Goal: Task Accomplishment & Management: Manage account settings

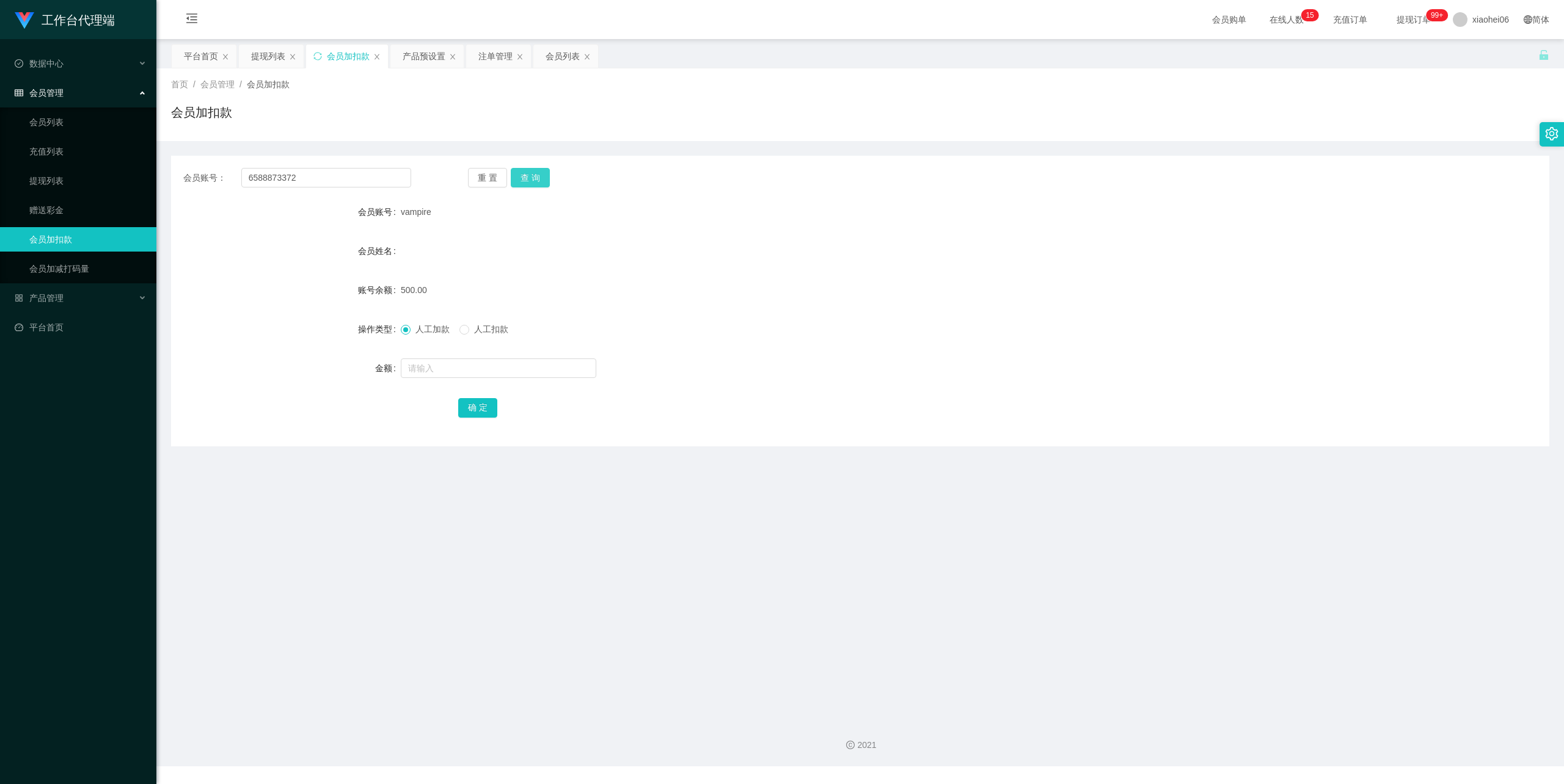
type input "6588873372"
click at [539, 177] on button "查 询" at bounding box center [530, 177] width 39 height 20
click at [479, 371] on input "text" at bounding box center [498, 368] width 196 height 20
type input "100"
drag, startPoint x: 476, startPoint y: 403, endPoint x: 488, endPoint y: 394, distance: 15.0
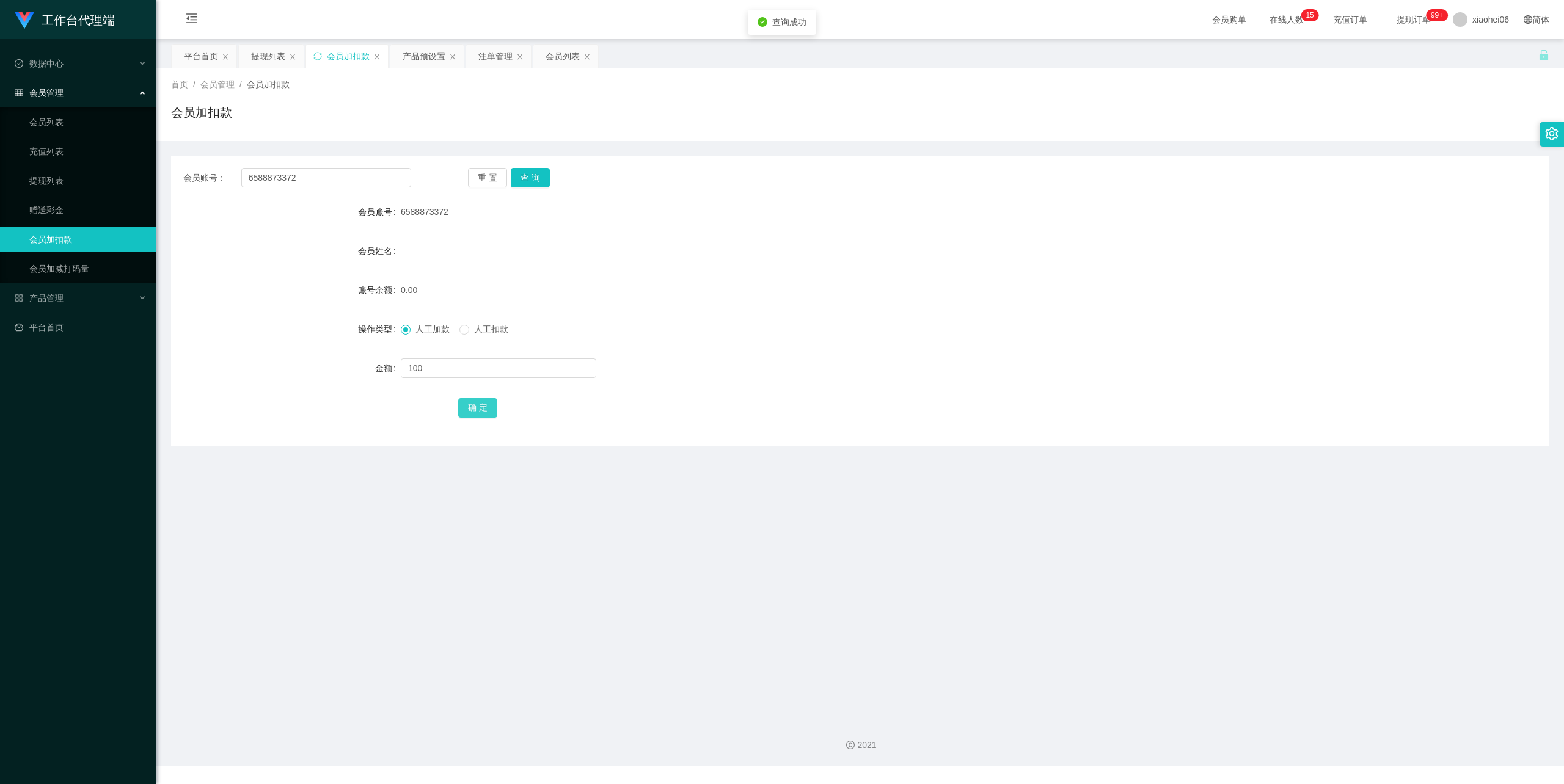
click at [476, 403] on button "确 定" at bounding box center [477, 408] width 39 height 20
click at [429, 55] on div "产品预设置" at bounding box center [424, 56] width 42 height 23
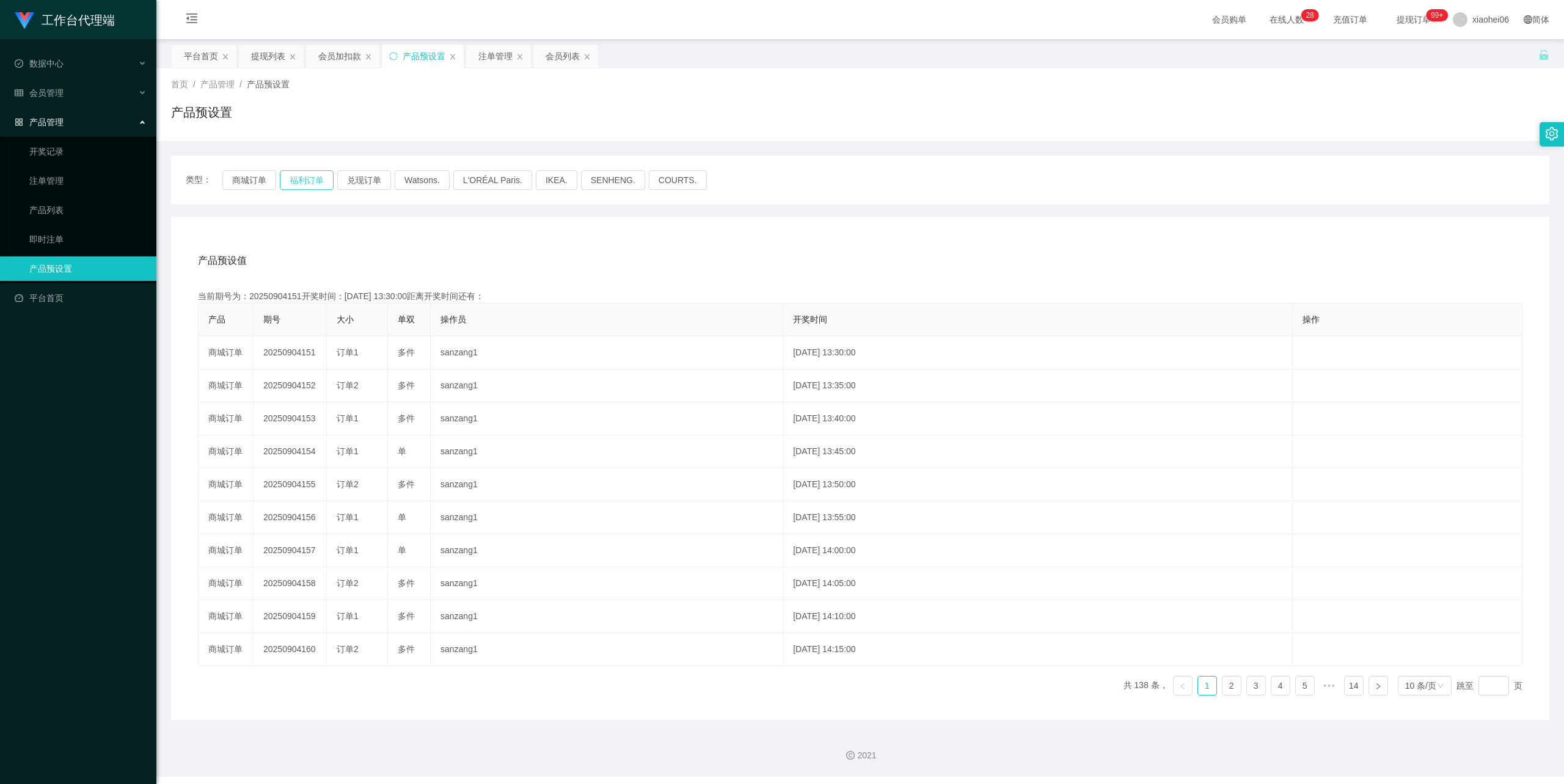
click at [312, 176] on button "福利订单" at bounding box center [307, 180] width 54 height 20
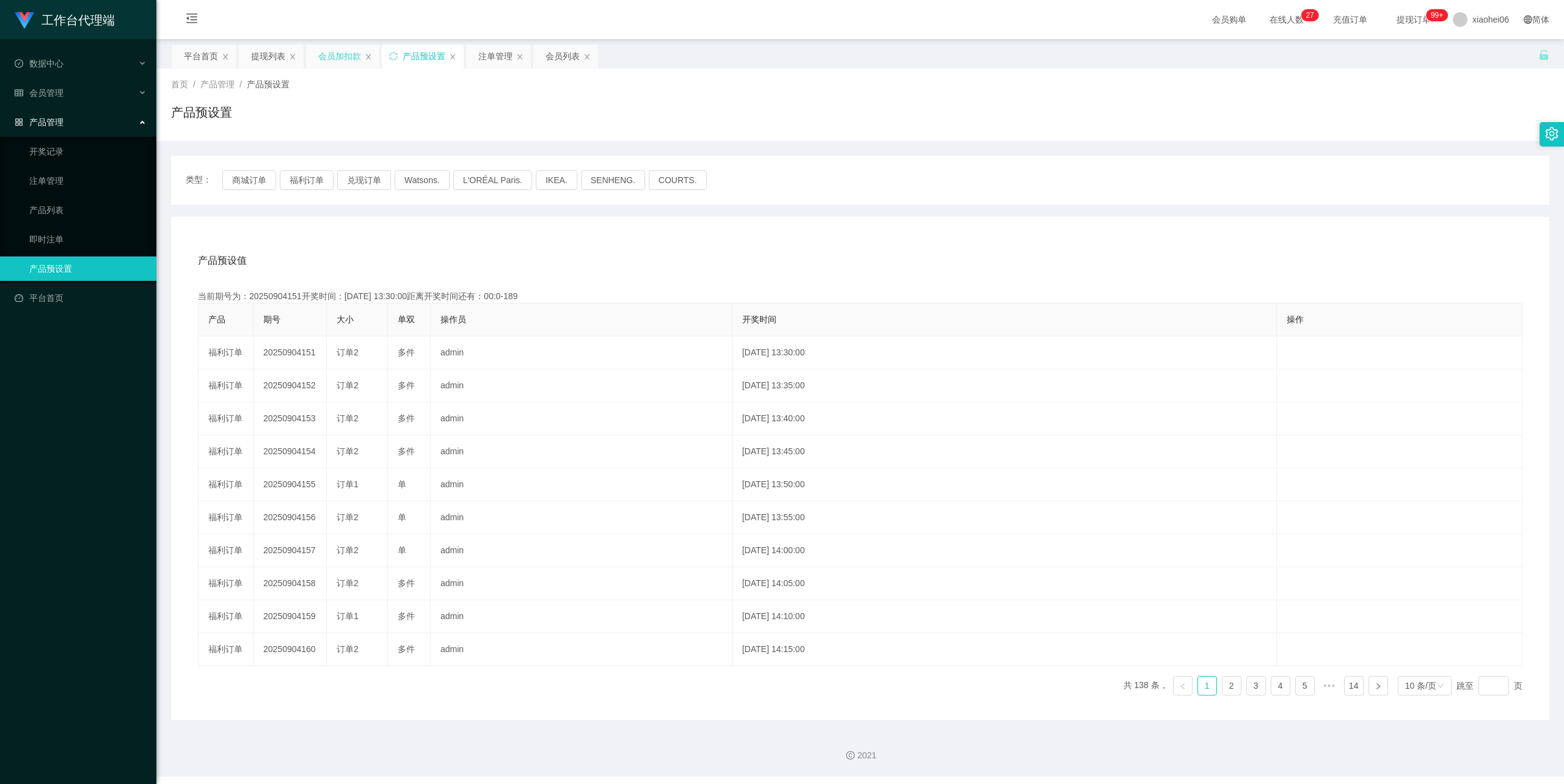
click at [346, 55] on div "会员加扣款" at bounding box center [339, 56] width 42 height 23
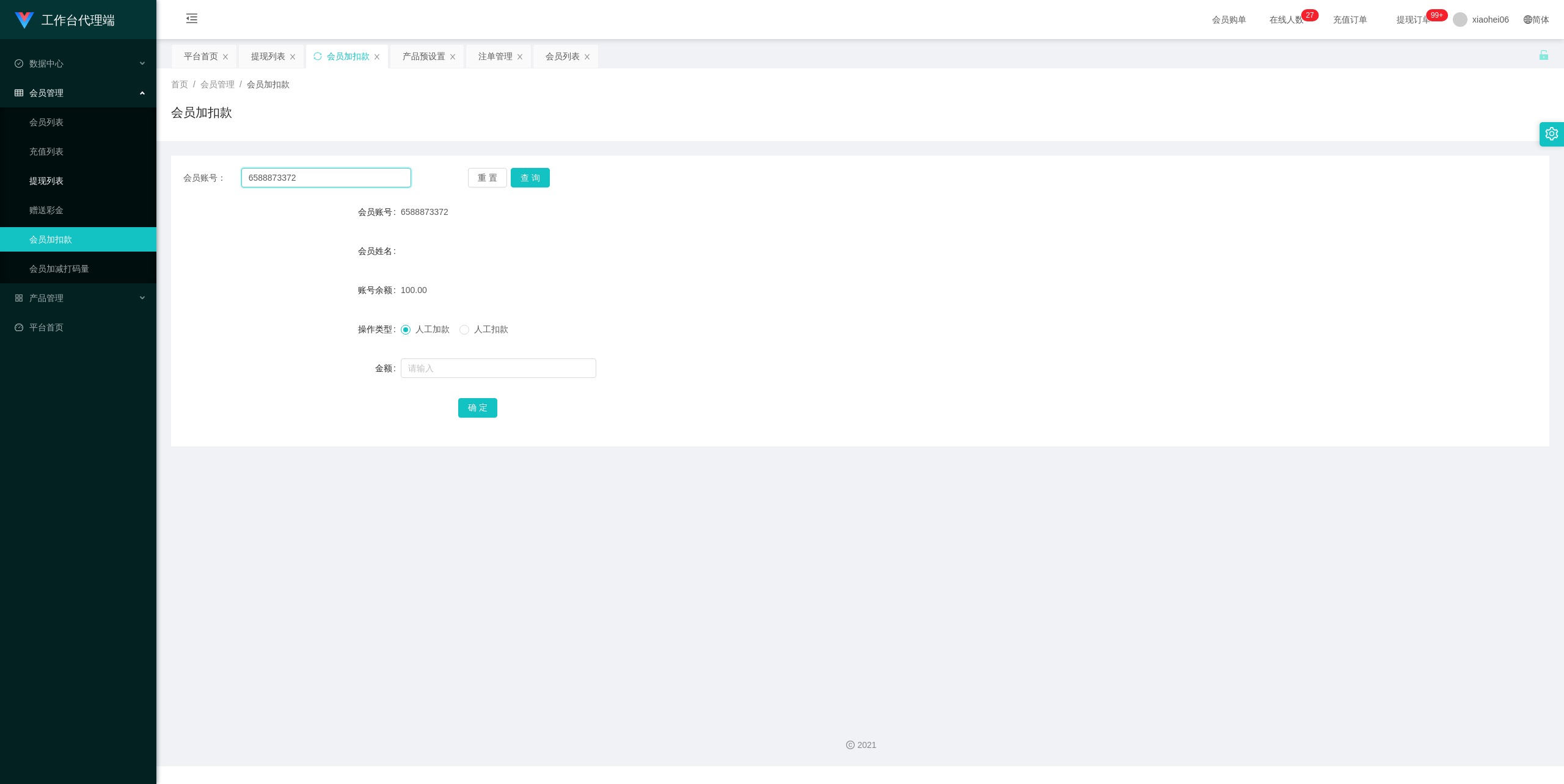
drag, startPoint x: 334, startPoint y: 178, endPoint x: 59, endPoint y: 167, distance: 275.2
click at [59, 167] on section "工作台代理端 数据中心 会员管理 会员列表 充值列表 提现列表 赠送彩金 会员加扣款 会员加减打码量 产品管理 开奖记录 注单管理 产品列表 即时注单 产品预…" at bounding box center [782, 383] width 1564 height 766
paste input "91899891"
type input "91899891"
drag, startPoint x: 527, startPoint y: 179, endPoint x: 526, endPoint y: 218, distance: 39.0
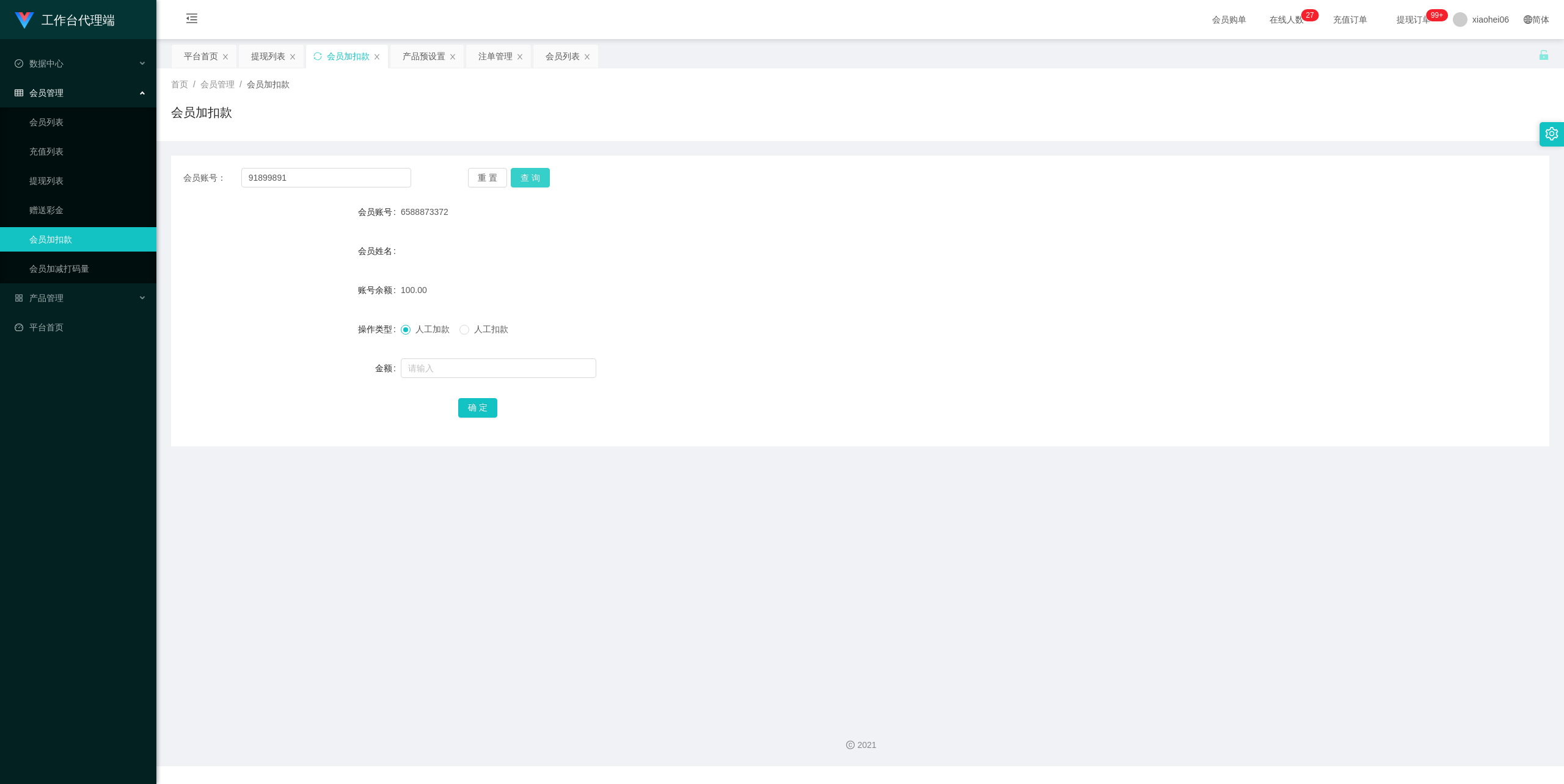
click at [527, 179] on button "查 询" at bounding box center [530, 177] width 39 height 20
click at [473, 367] on input "text" at bounding box center [498, 368] width 196 height 20
type input "100"
click at [479, 405] on button "确 定" at bounding box center [477, 408] width 39 height 20
drag, startPoint x: 323, startPoint y: 182, endPoint x: 169, endPoint y: 177, distance: 154.1
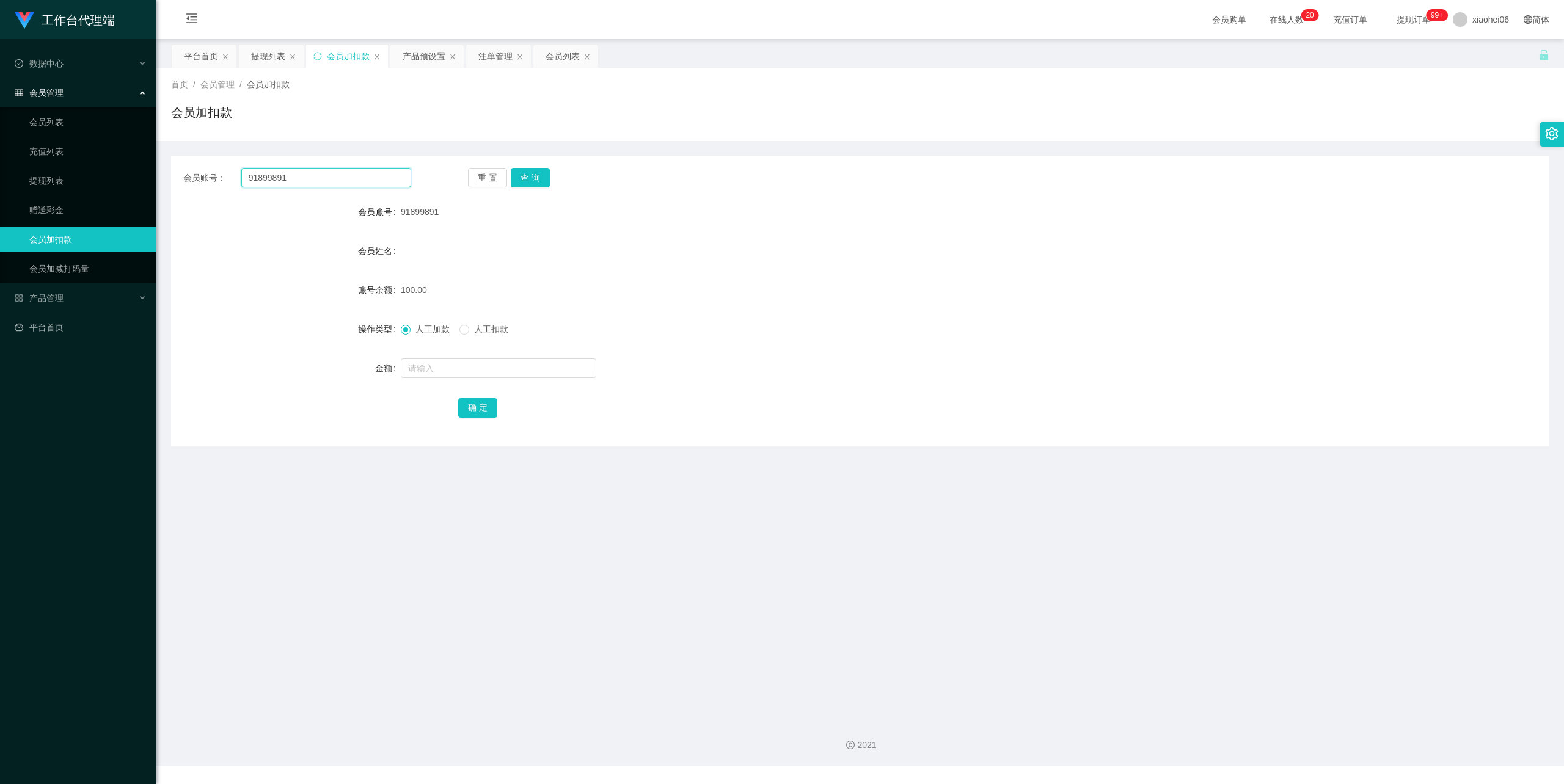
click at [164, 177] on main "关闭左侧 关闭右侧 关闭其它 刷新页面 平台首页 提现列表 会员加扣款 产品预设置 注单管理 会员列表 首页 / 会员管理 / 会员加扣款 / 会员加扣款 会…" at bounding box center [860, 374] width 1408 height 671
paste input "6588873372"
type input "6588873372"
click at [541, 185] on button "查 询" at bounding box center [530, 177] width 39 height 20
click at [489, 57] on div "注单管理" at bounding box center [495, 56] width 34 height 23
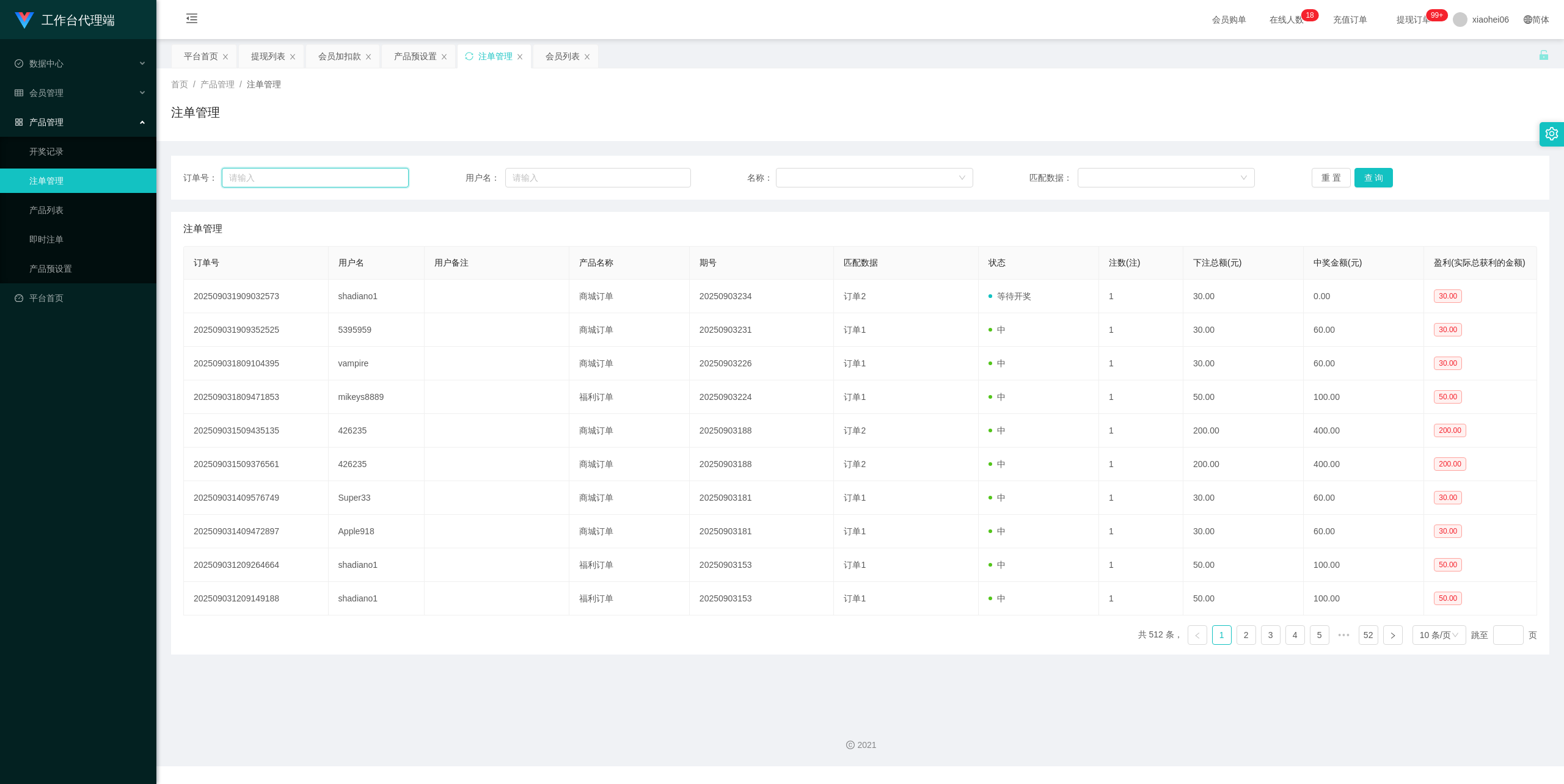
drag, startPoint x: 336, startPoint y: 179, endPoint x: 499, endPoint y: 177, distance: 163.0
click at [337, 179] on input "text" at bounding box center [315, 177] width 187 height 20
click at [628, 182] on input "text" at bounding box center [598, 177] width 185 height 20
paste input "6588873372"
type input "6588873372"
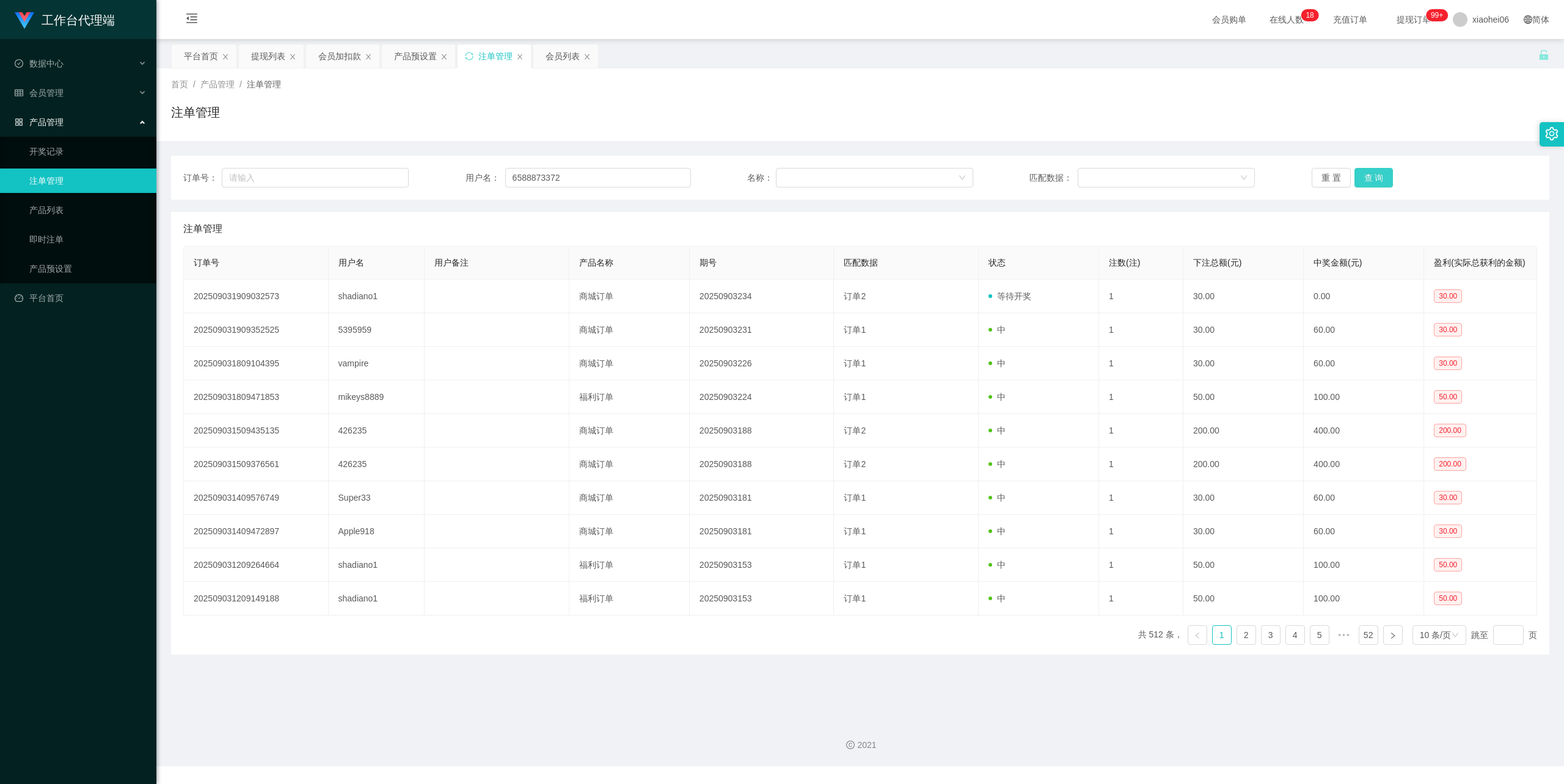
click at [1374, 179] on button "查 询" at bounding box center [1374, 177] width 39 height 20
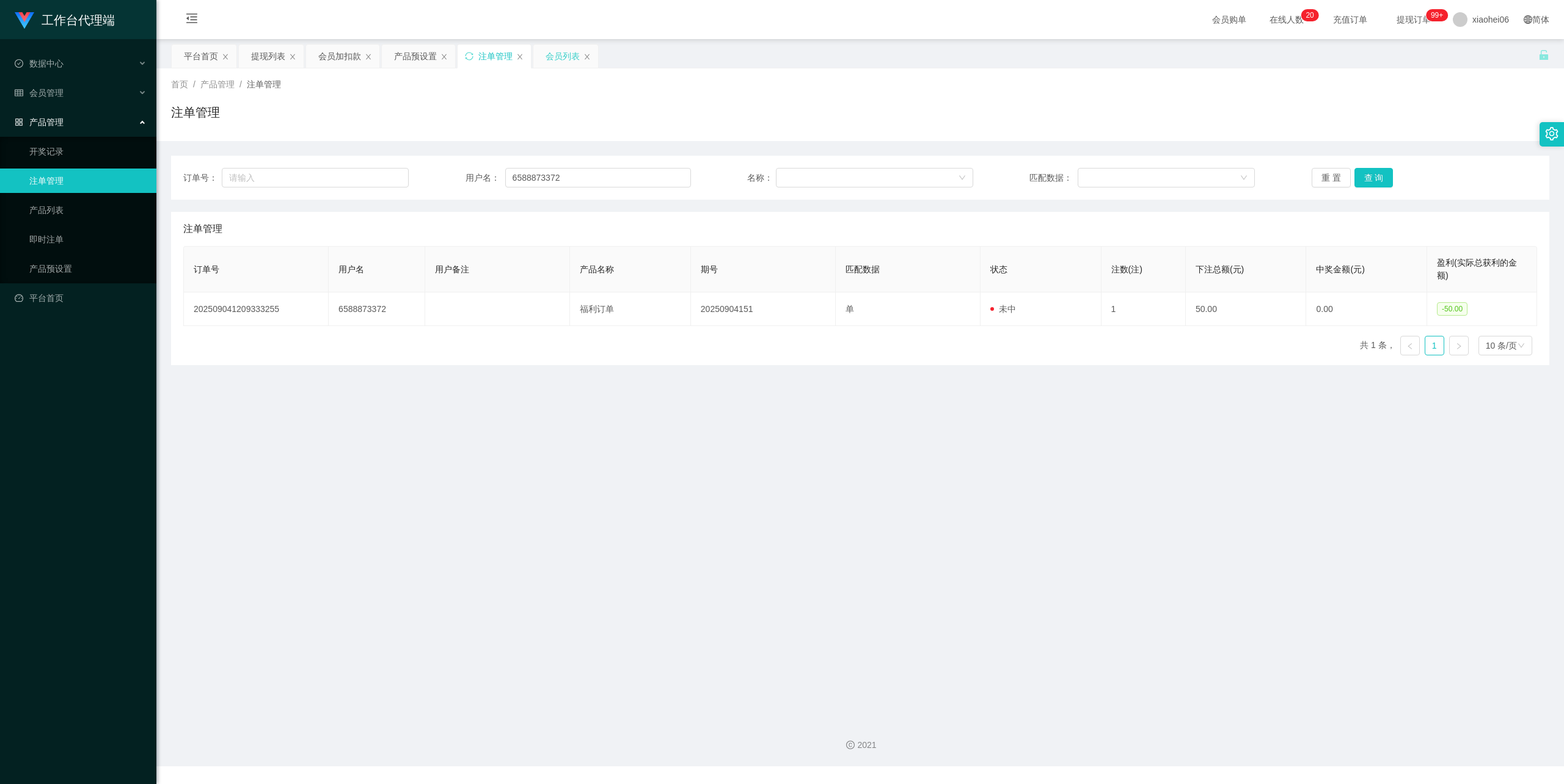
click at [554, 52] on div "会员列表" at bounding box center [562, 56] width 34 height 23
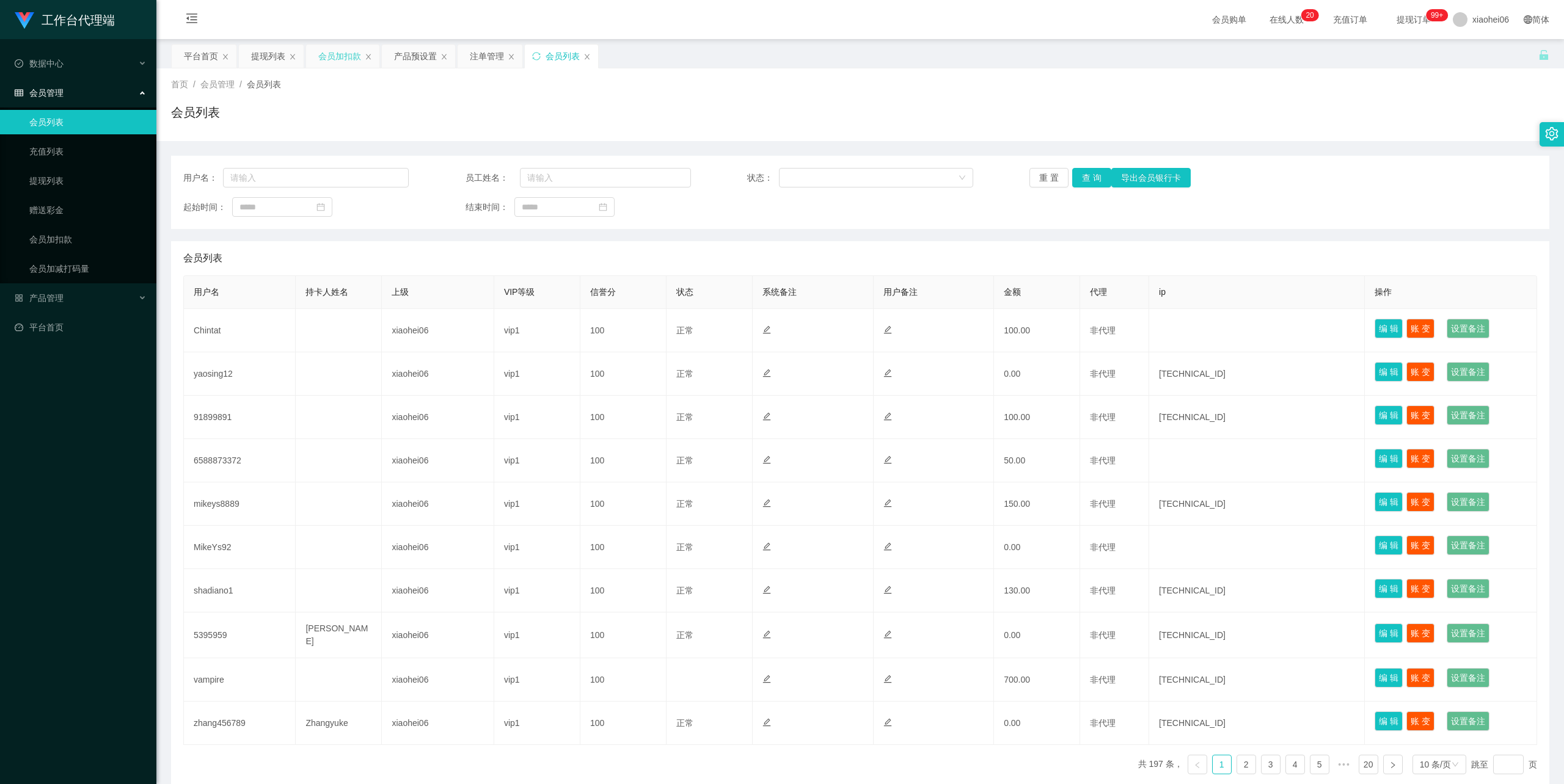
click at [341, 56] on div "会员加扣款" at bounding box center [339, 56] width 42 height 23
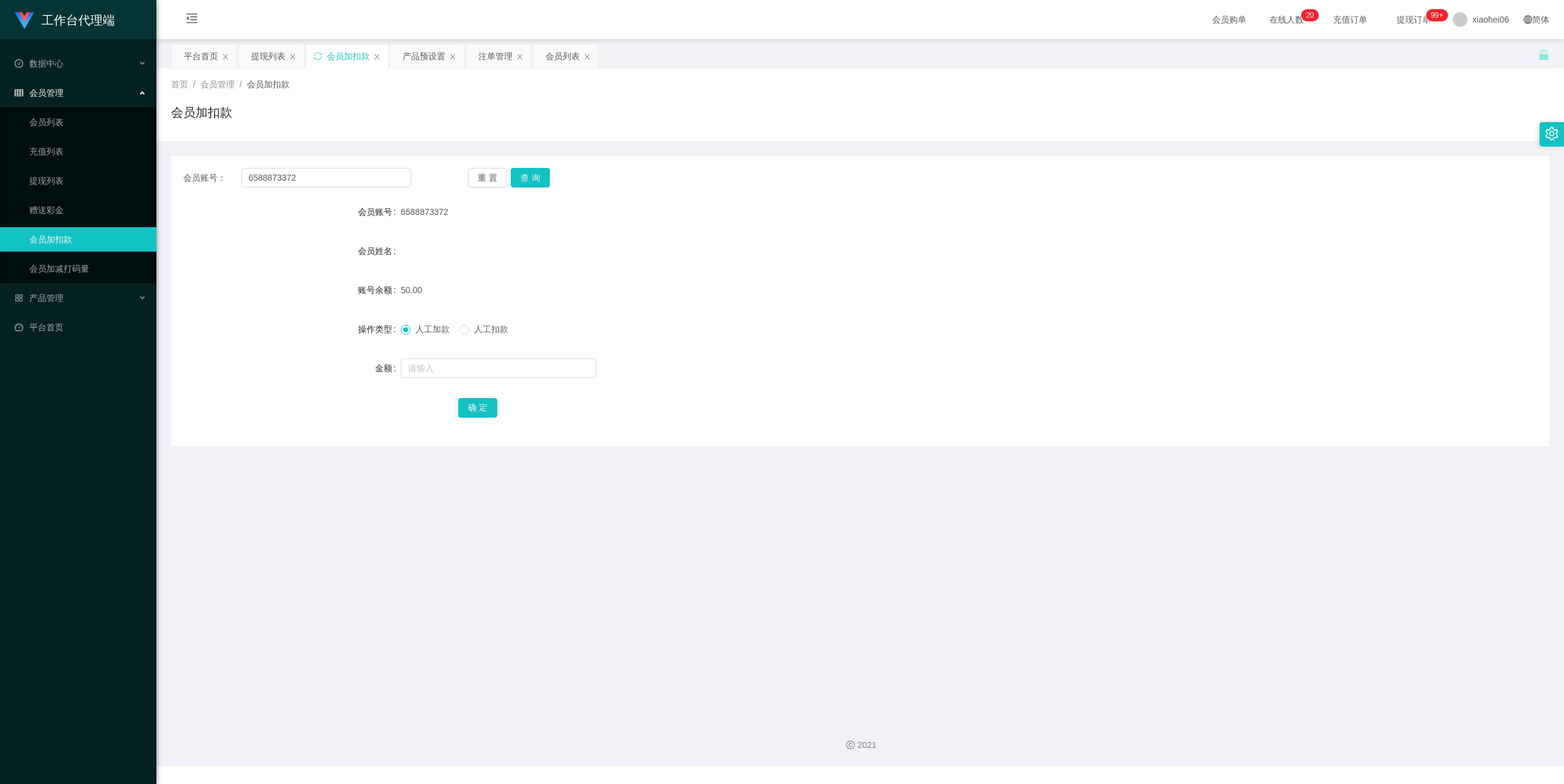
click at [490, 318] on div "人工加款 人工扣款" at bounding box center [803, 329] width 804 height 24
drag, startPoint x: 425, startPoint y: 330, endPoint x: 431, endPoint y: 348, distance: 19.0
click at [424, 330] on span "人工加款" at bounding box center [432, 329] width 44 height 9
click at [428, 377] on input "text" at bounding box center [498, 368] width 196 height 20
type input "100"
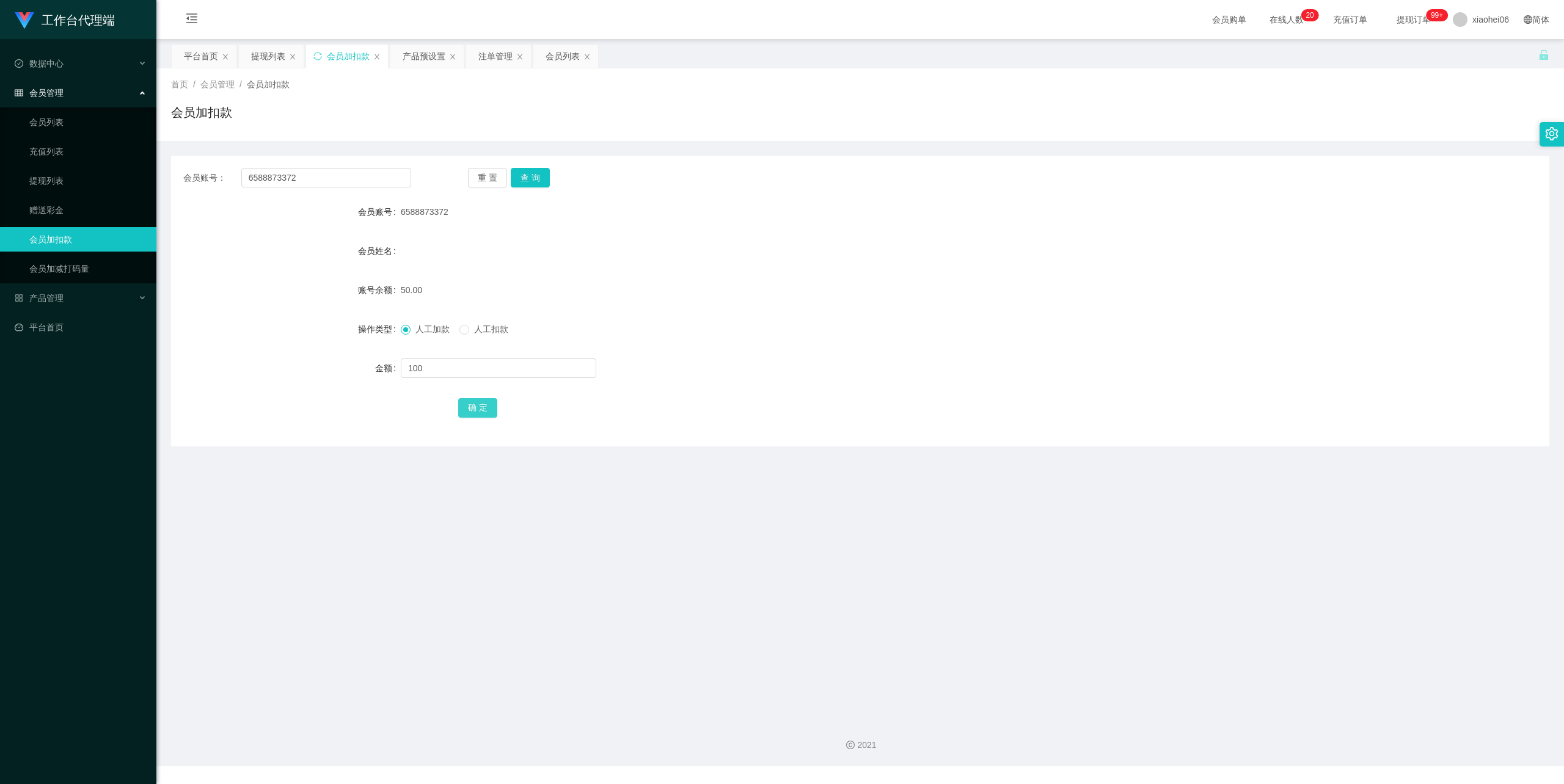
drag, startPoint x: 471, startPoint y: 409, endPoint x: 494, endPoint y: 401, distance: 24.4
click at [470, 409] on button "确 定" at bounding box center [477, 408] width 39 height 20
drag, startPoint x: 309, startPoint y: 175, endPoint x: 107, endPoint y: 173, distance: 202.0
click at [104, 172] on section "工作台代理端 数据中心 会员管理 会员列表 充值列表 提现列表 赠送彩金 会员加扣款 会员加减打码量 产品管理 开奖记录 注单管理 产品列表 即时注单 产品预…" at bounding box center [782, 383] width 1564 height 766
paste input "yaosing1"
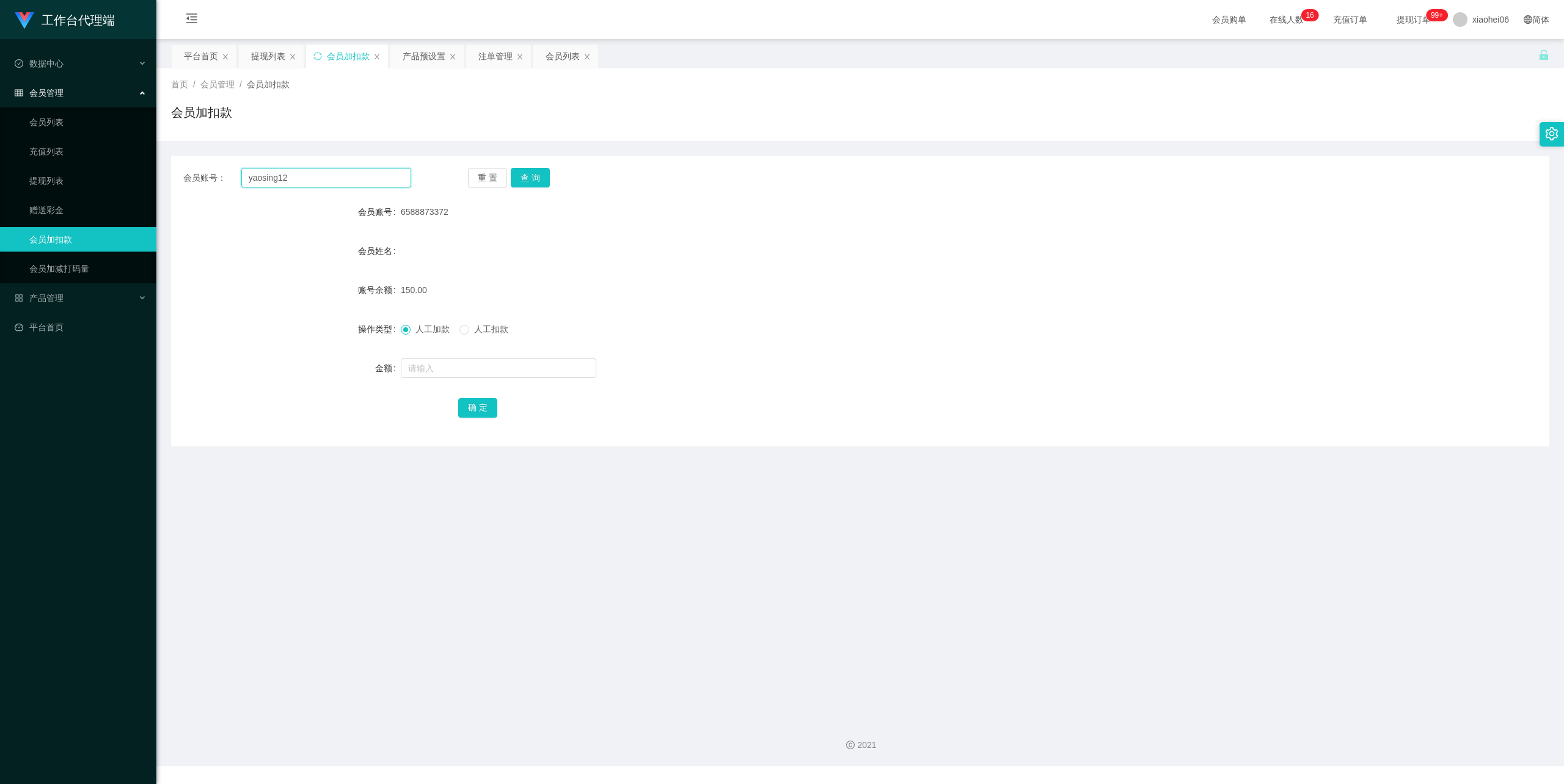
type input "yaosing12"
click at [533, 184] on button "查 询" at bounding box center [530, 177] width 39 height 20
click at [463, 378] on input "text" at bounding box center [498, 368] width 196 height 20
type input "100"
click at [480, 400] on button "确 定" at bounding box center [477, 408] width 39 height 20
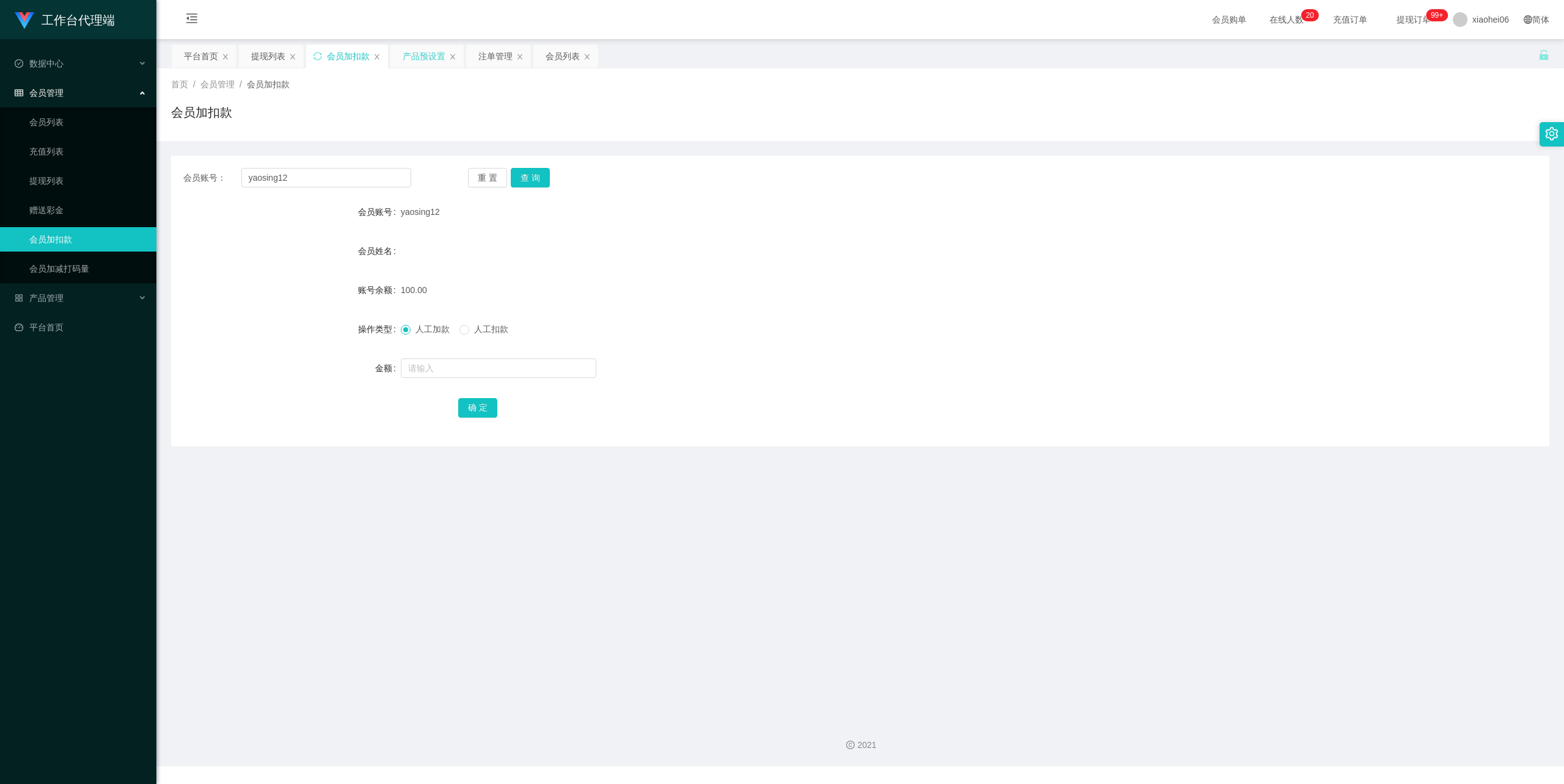
click at [423, 55] on div "产品预设置" at bounding box center [424, 56] width 42 height 23
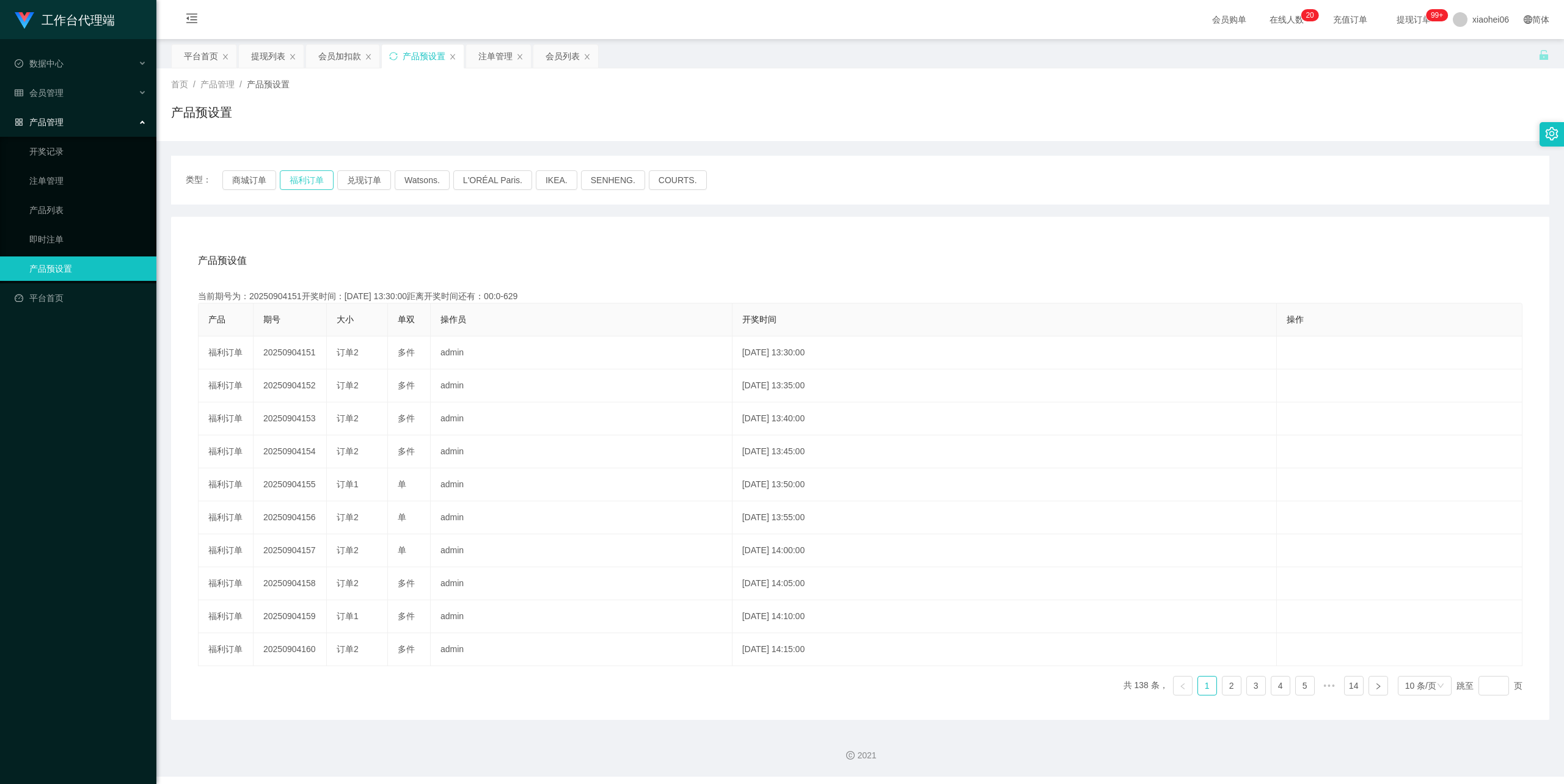
click at [289, 181] on button "福利订单" at bounding box center [307, 180] width 54 height 20
click at [380, 272] on div "产品预设值 添加期号" at bounding box center [860, 260] width 1325 height 34
click at [334, 57] on div "会员加扣款" at bounding box center [339, 56] width 42 height 23
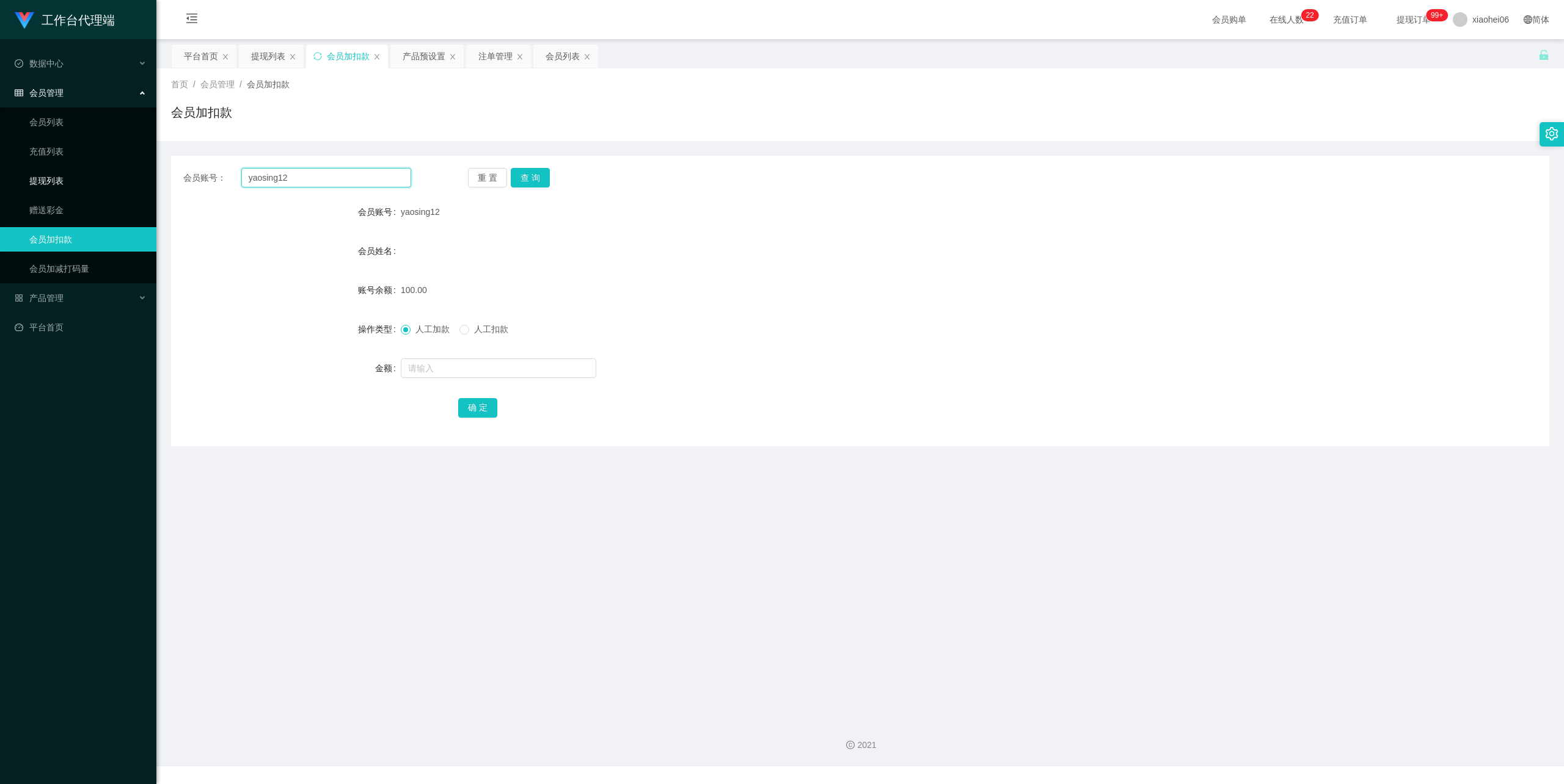
drag, startPoint x: 320, startPoint y: 178, endPoint x: 148, endPoint y: 167, distance: 172.4
click at [148, 167] on section "工作台代理端 数据中心 会员管理 会员列表 充值列表 提现列表 赠送彩金 会员加扣款 会员加减打码量 产品管理 开奖记录 注单管理 产品列表 即时注单 产品预…" at bounding box center [782, 383] width 1564 height 766
paste input "letsfree"
type input "letsfree"
drag, startPoint x: 515, startPoint y: 172, endPoint x: 518, endPoint y: 184, distance: 12.4
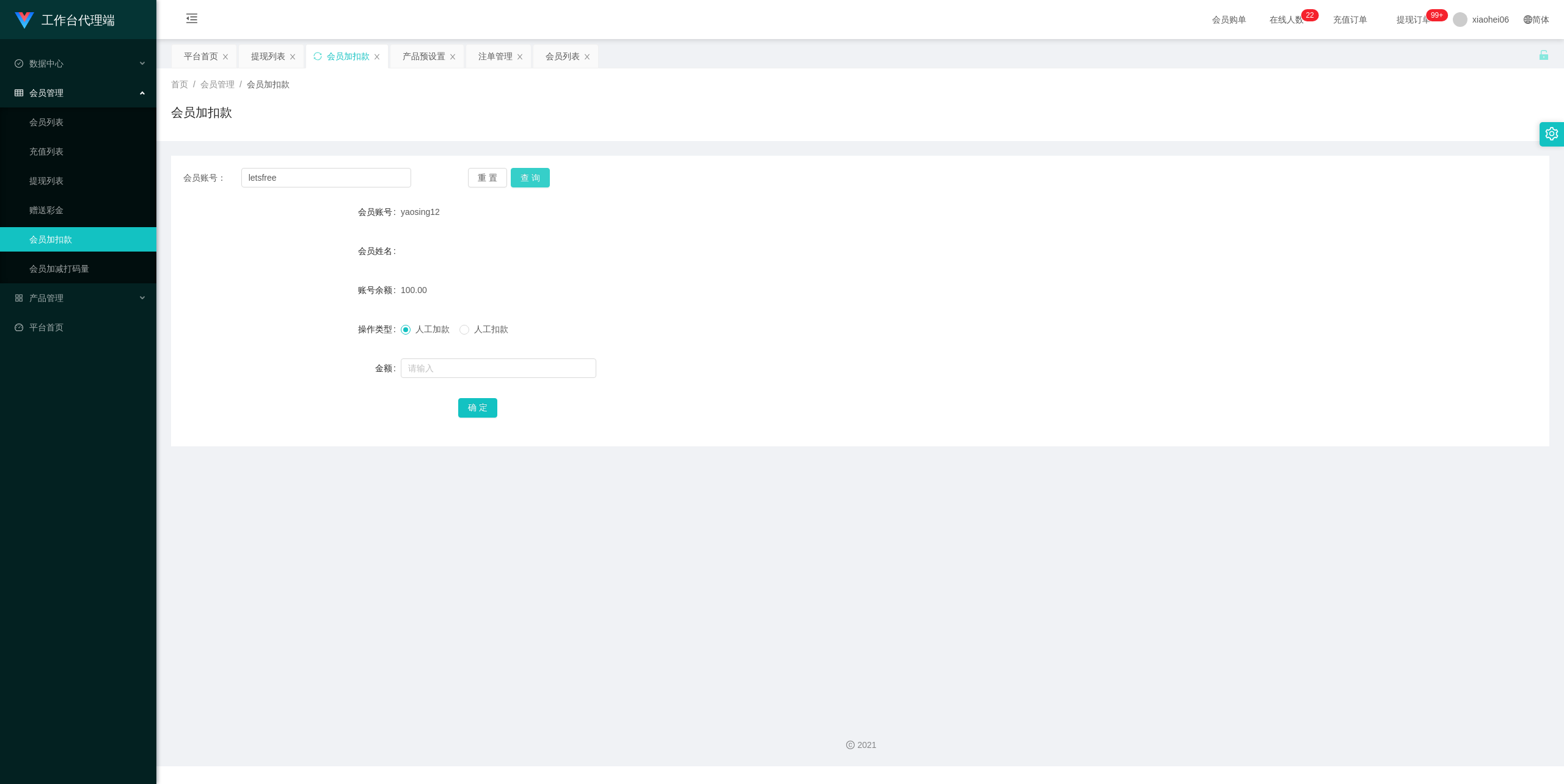
click at [515, 172] on button "查 询" at bounding box center [530, 177] width 39 height 20
click at [463, 361] on input "text" at bounding box center [498, 368] width 196 height 20
type input "100"
drag, startPoint x: 465, startPoint y: 404, endPoint x: 495, endPoint y: 394, distance: 31.6
click at [465, 404] on button "确 定" at bounding box center [477, 408] width 39 height 20
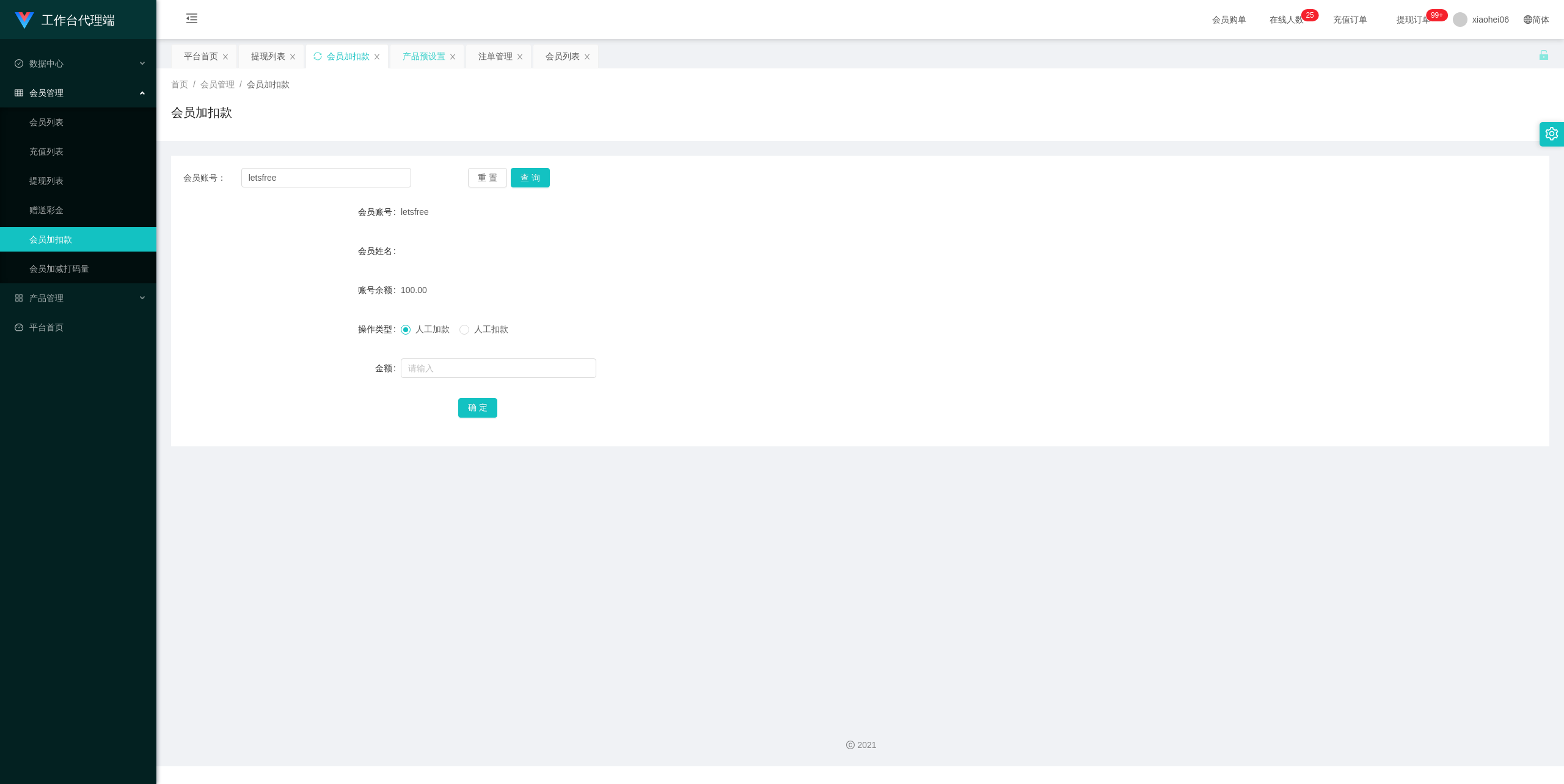
click at [428, 56] on div "产品预设置" at bounding box center [424, 56] width 42 height 23
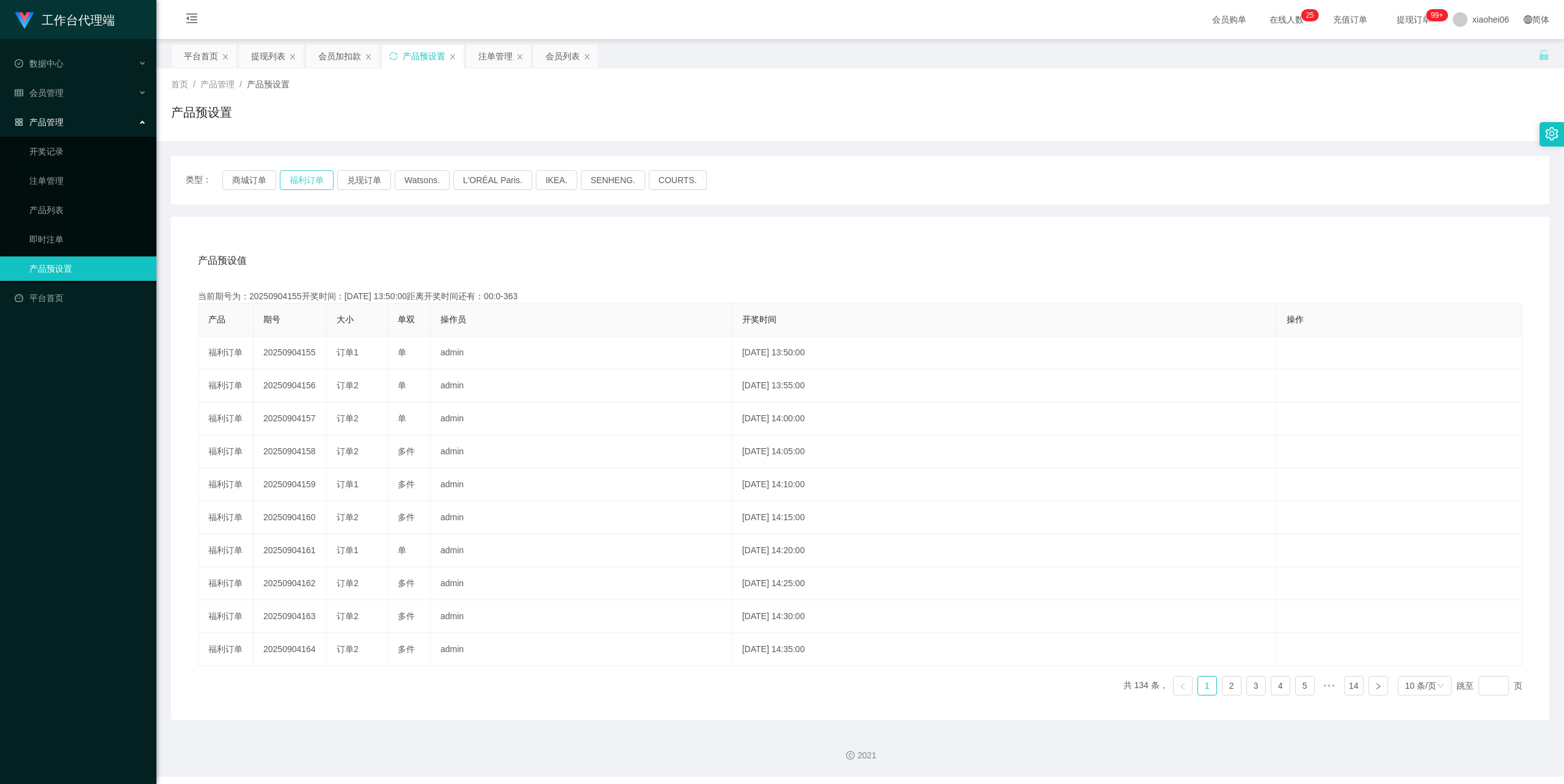
click at [306, 172] on button "福利订单" at bounding box center [307, 180] width 54 height 20
click at [500, 233] on div "产品预设值 添加期号 当前期号为：20250904157开奖时间：[DATE] 14:00:00距离开奖时间还有：03:53 产品 期号 大小 单双 操作员 …" at bounding box center [860, 469] width 1378 height 503
